Goal: Task Accomplishment & Management: Use online tool/utility

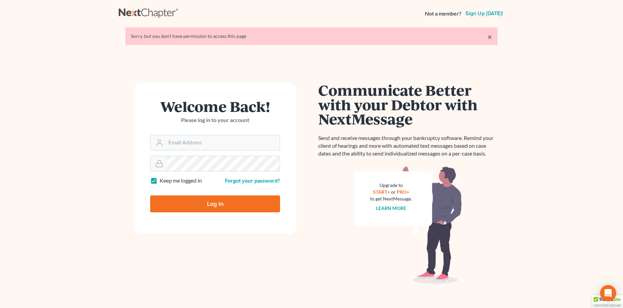
type input "[PERSON_NAME][EMAIL_ADDRESS][DOMAIN_NAME]"
click at [210, 204] on input "Log In" at bounding box center [215, 203] width 130 height 17
type input "Thinking..."
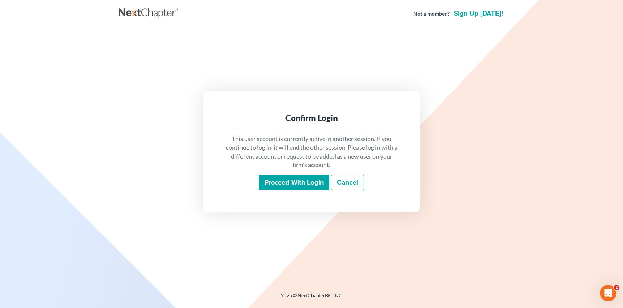
click at [273, 181] on input "Proceed with login" at bounding box center [294, 183] width 70 height 16
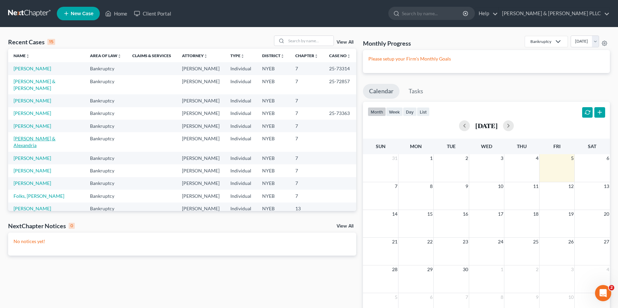
click at [32, 136] on link "[PERSON_NAME] & Alexandria" at bounding box center [35, 142] width 42 height 13
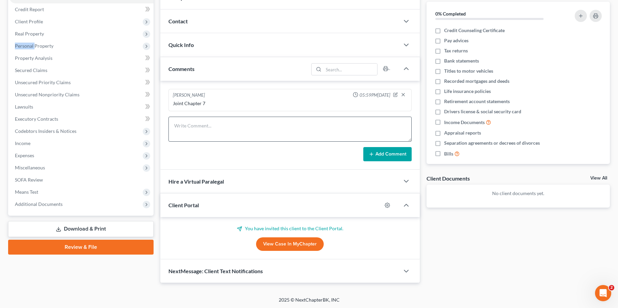
scroll to position [80, 0]
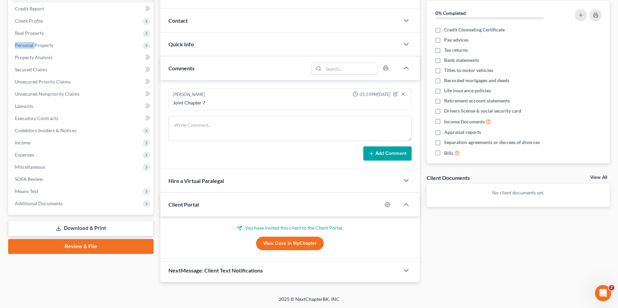
click at [301, 242] on link "View Case in MyChapter" at bounding box center [290, 244] width 68 height 14
click at [41, 92] on span "Unsecured Nonpriority Claims" at bounding box center [47, 94] width 65 height 6
